Goal: Transaction & Acquisition: Purchase product/service

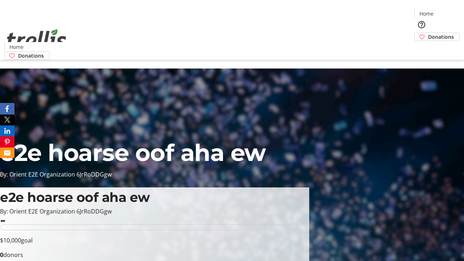
click at [428, 33] on span "Donations" at bounding box center [441, 37] width 26 height 8
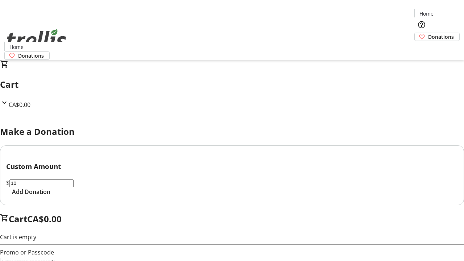
click at [50, 196] on span "Add Donation" at bounding box center [31, 191] width 38 height 9
select select "CA"
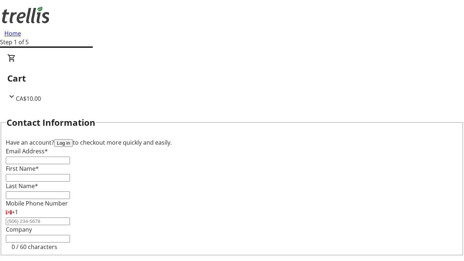
click at [73, 139] on button "Log in" at bounding box center [63, 143] width 19 height 8
